Goal: Navigation & Orientation: Find specific page/section

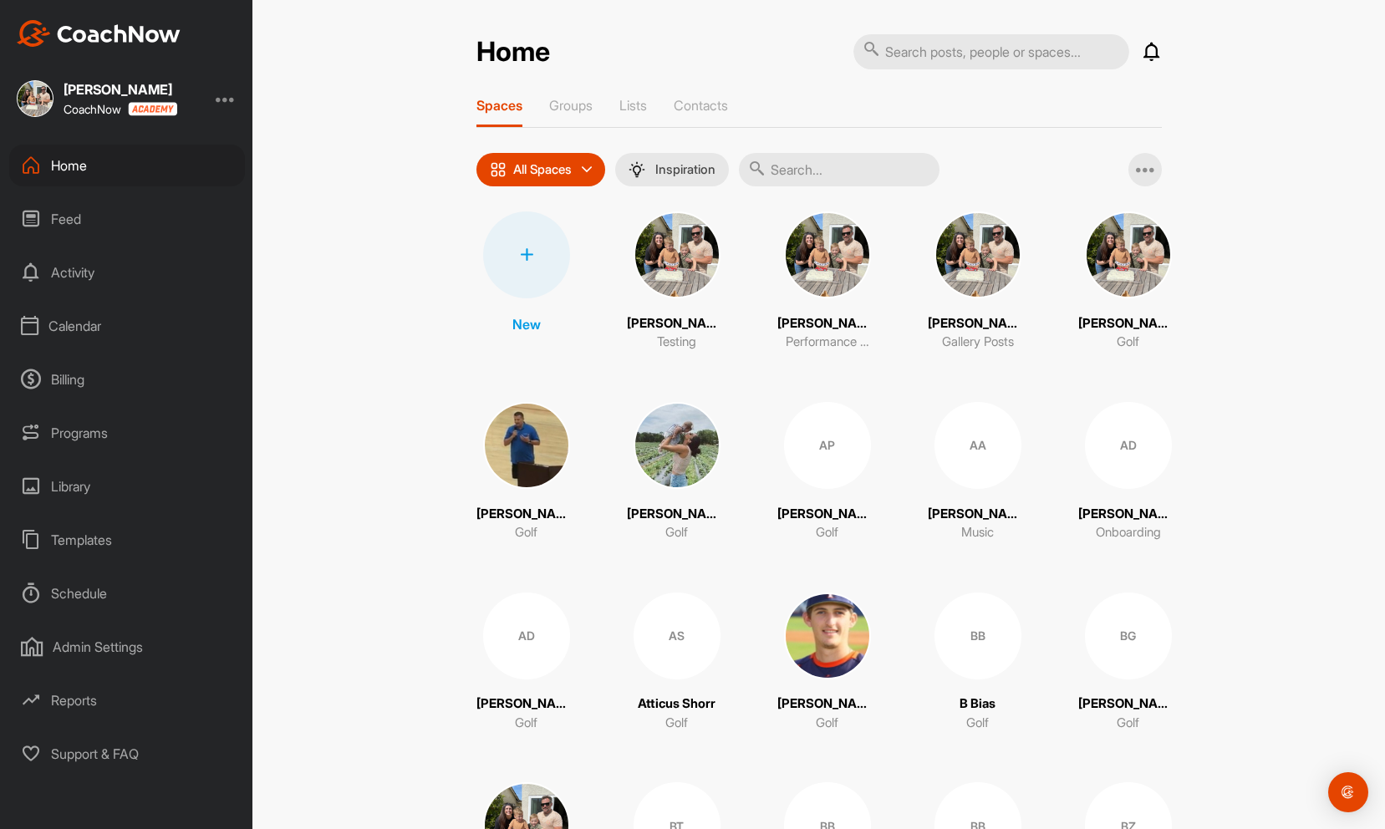
click at [92, 330] on div "Calendar" at bounding box center [127, 326] width 236 height 42
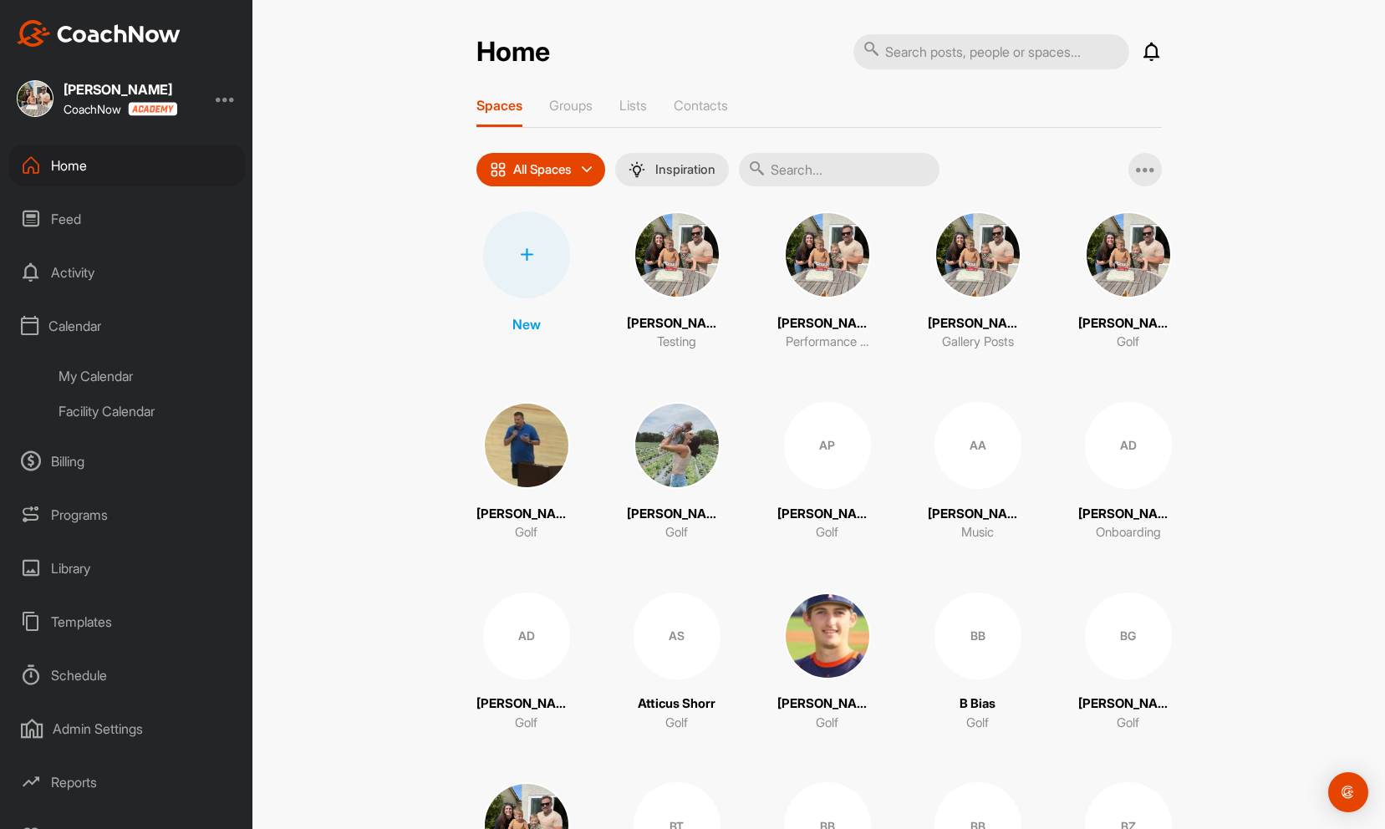
click at [79, 375] on div "My Calendar" at bounding box center [146, 376] width 198 height 35
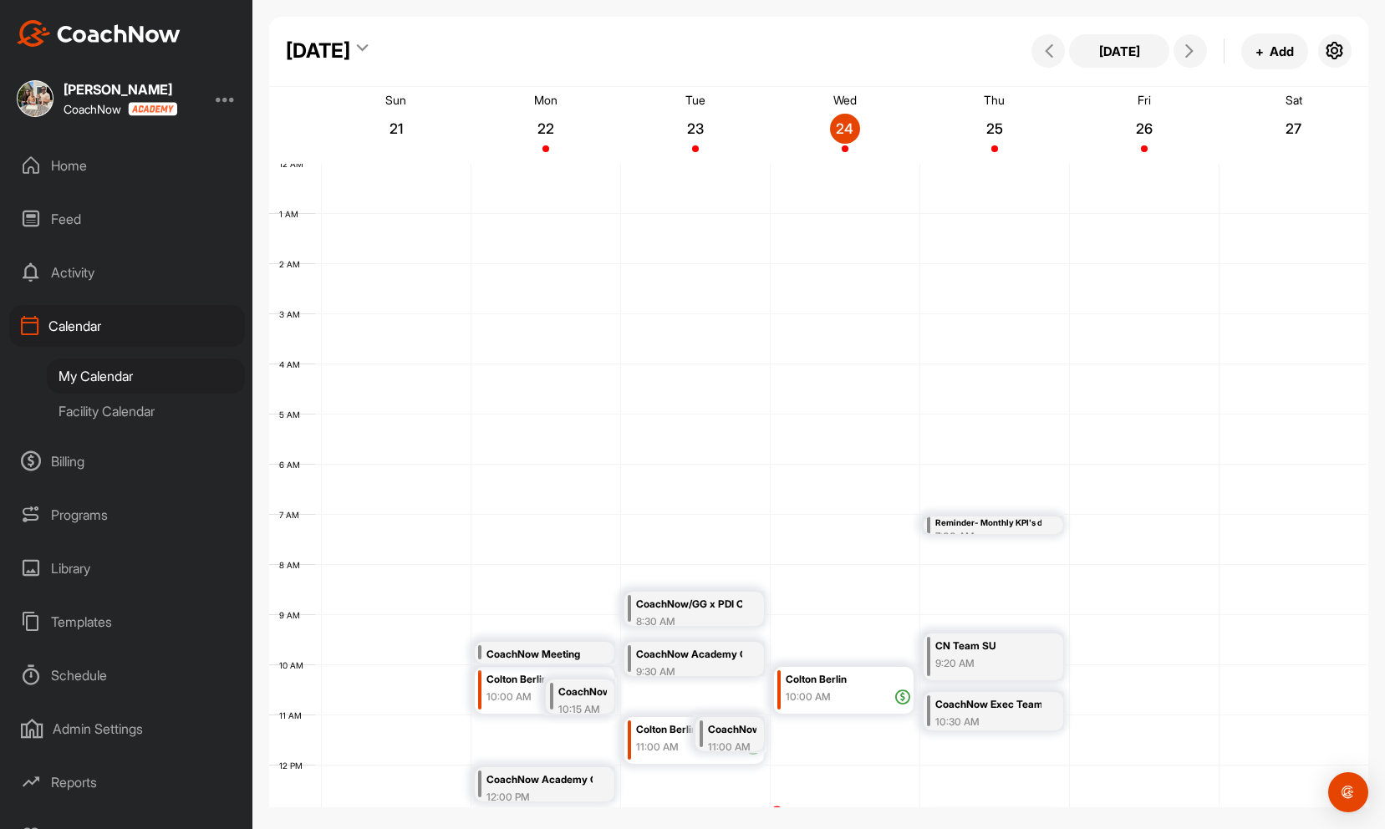
scroll to position [289, 0]
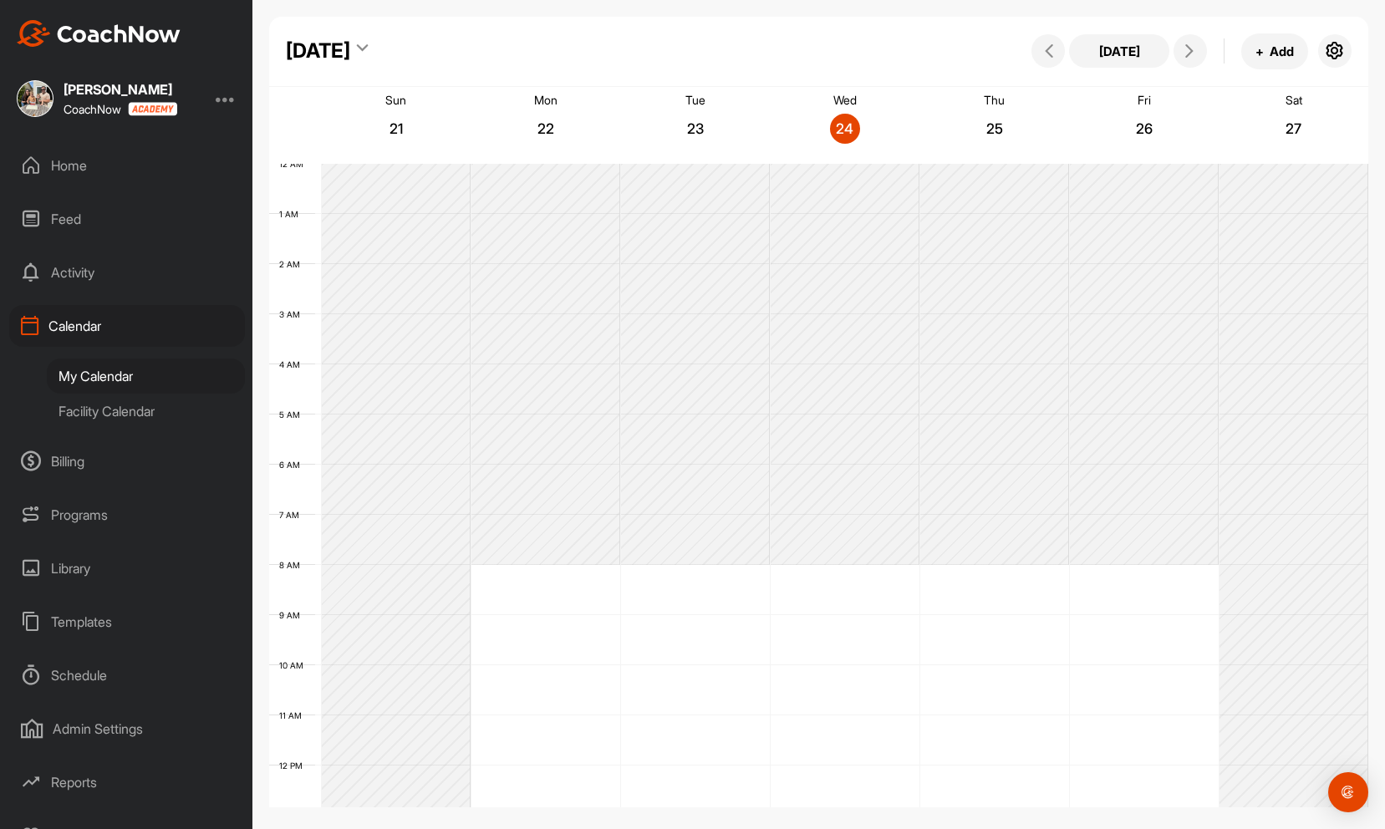
scroll to position [289, 0]
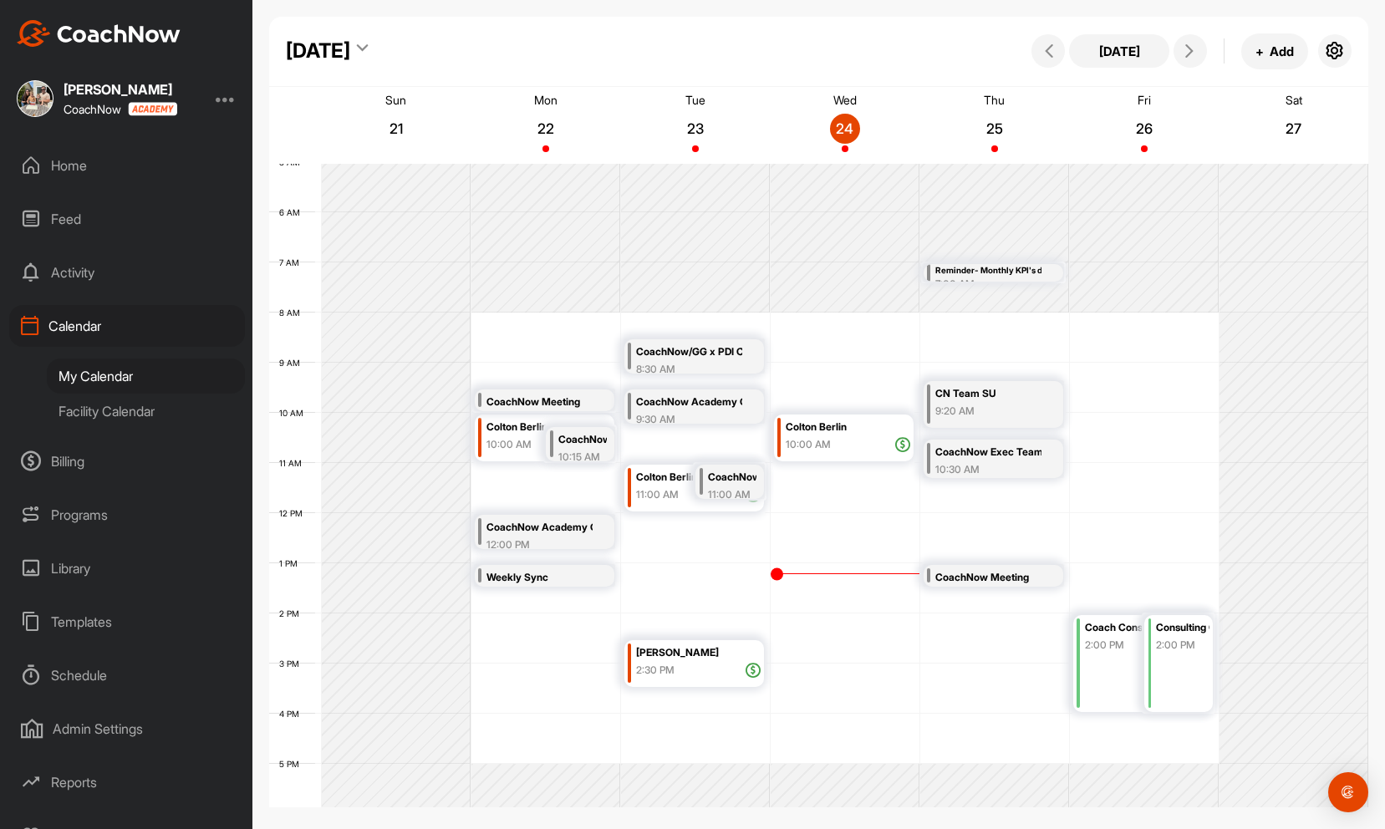
scroll to position [228, 0]
